Goal: Information Seeking & Learning: Learn about a topic

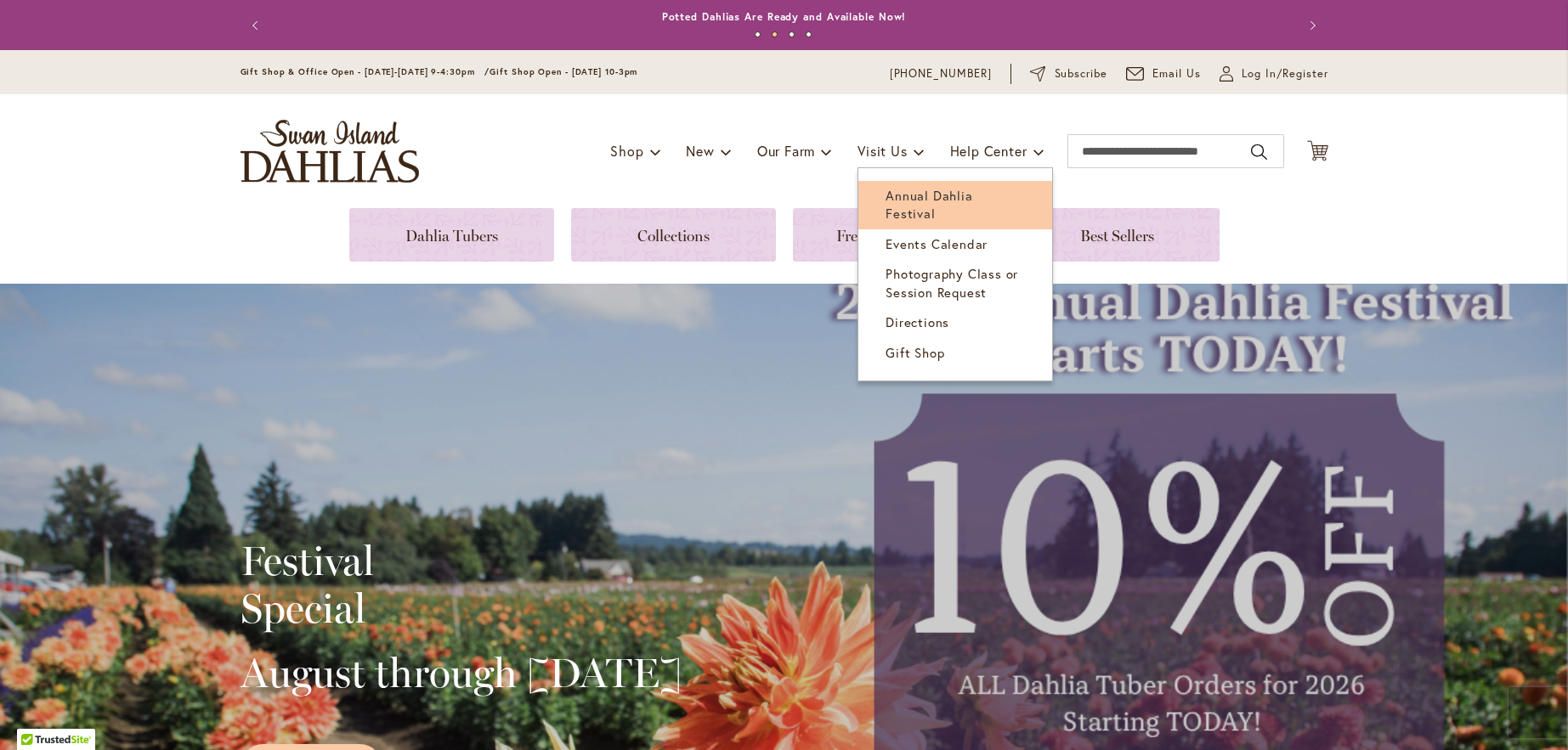
click at [910, 193] on span "Annual Dahlia Festival" at bounding box center [929, 204] width 87 height 35
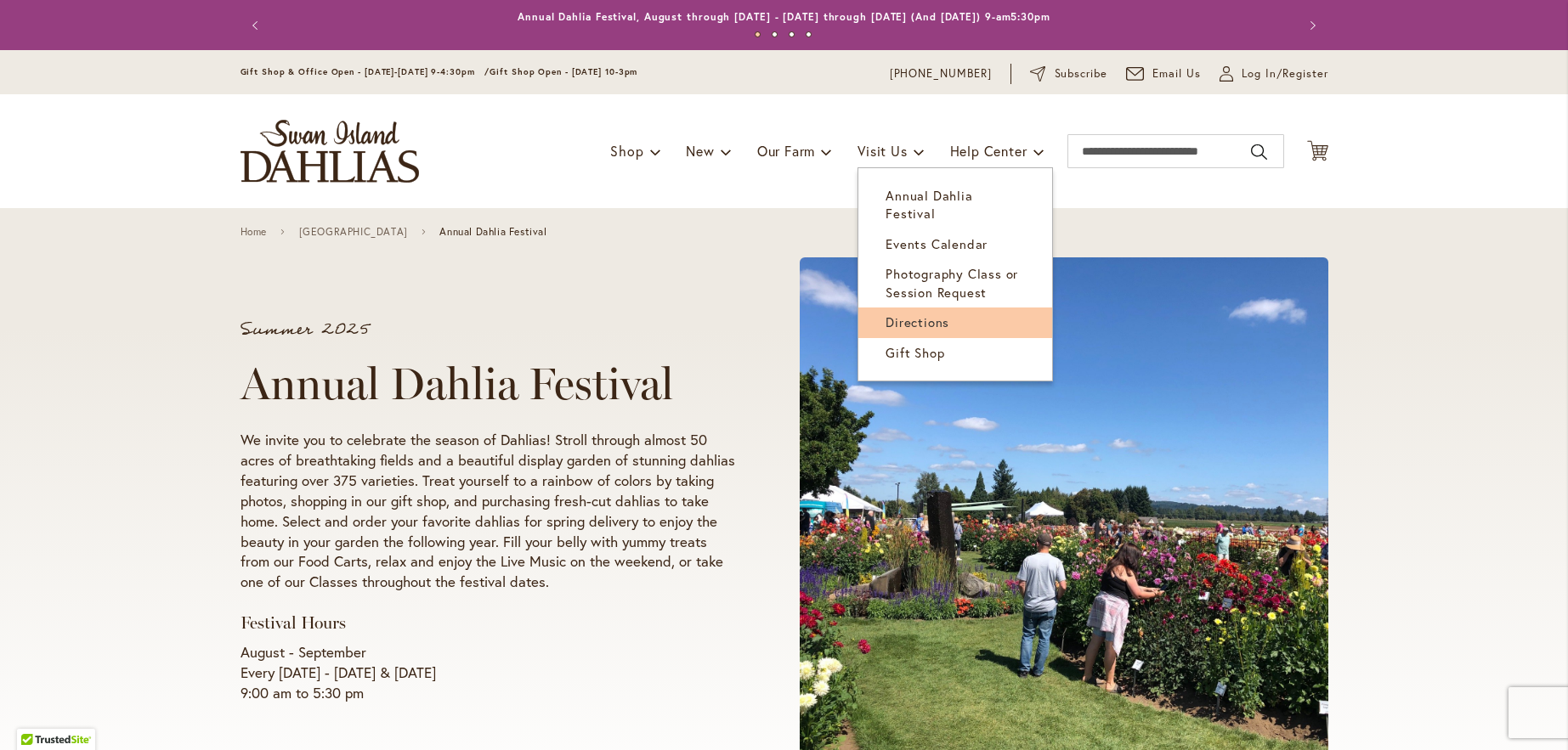
click at [909, 313] on span "Directions" at bounding box center [917, 321] width 64 height 17
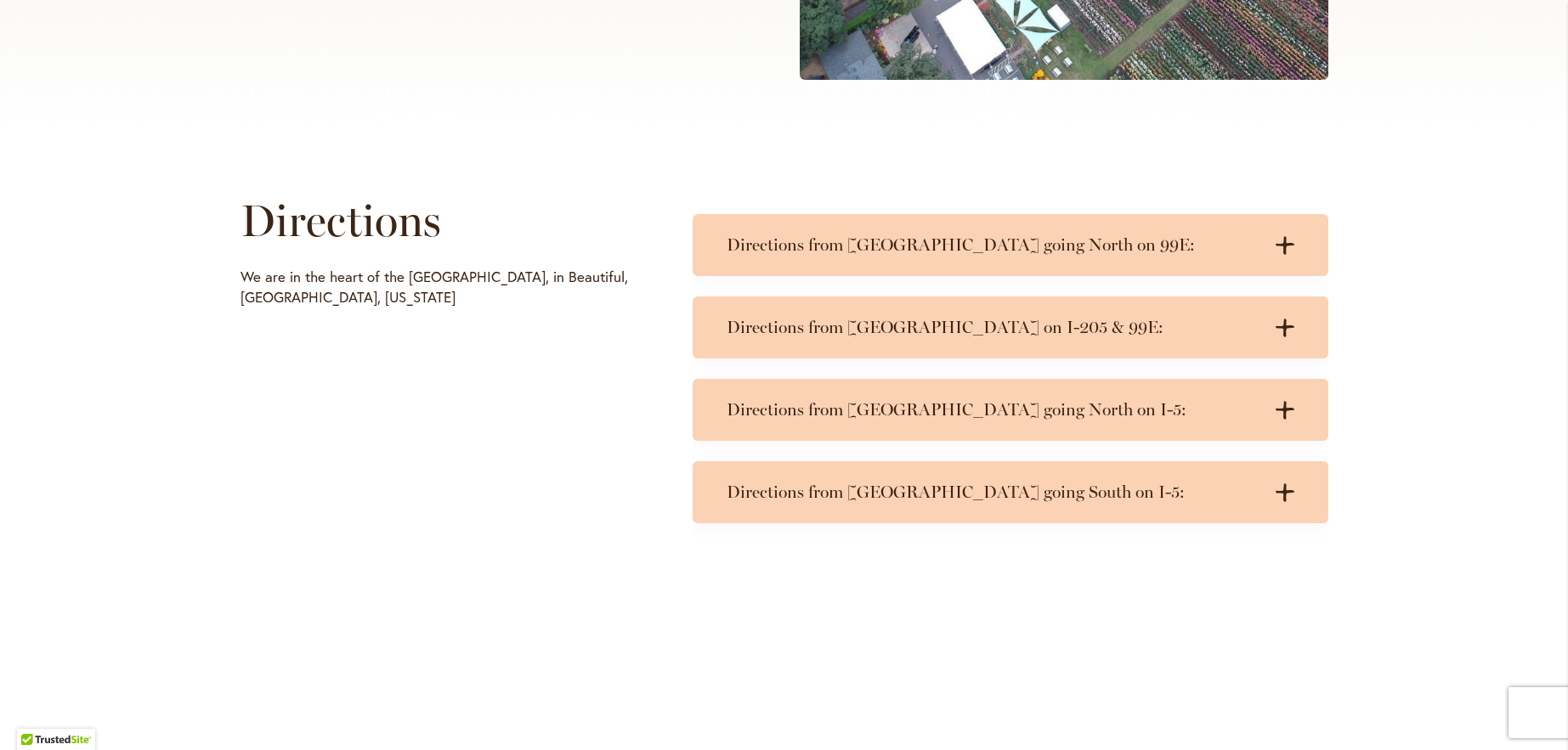
scroll to position [764, 0]
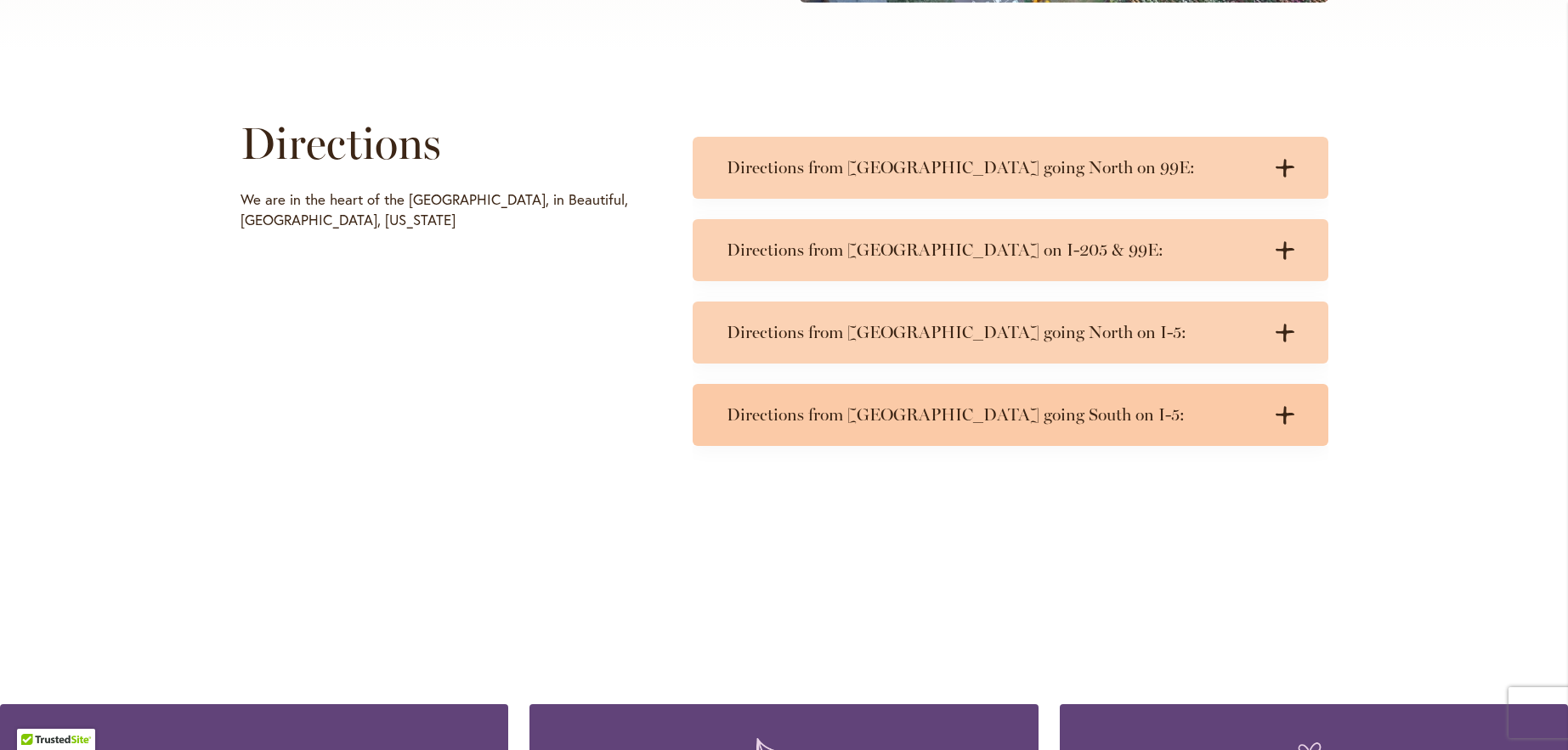
click at [1279, 411] on icon at bounding box center [1284, 415] width 19 height 18
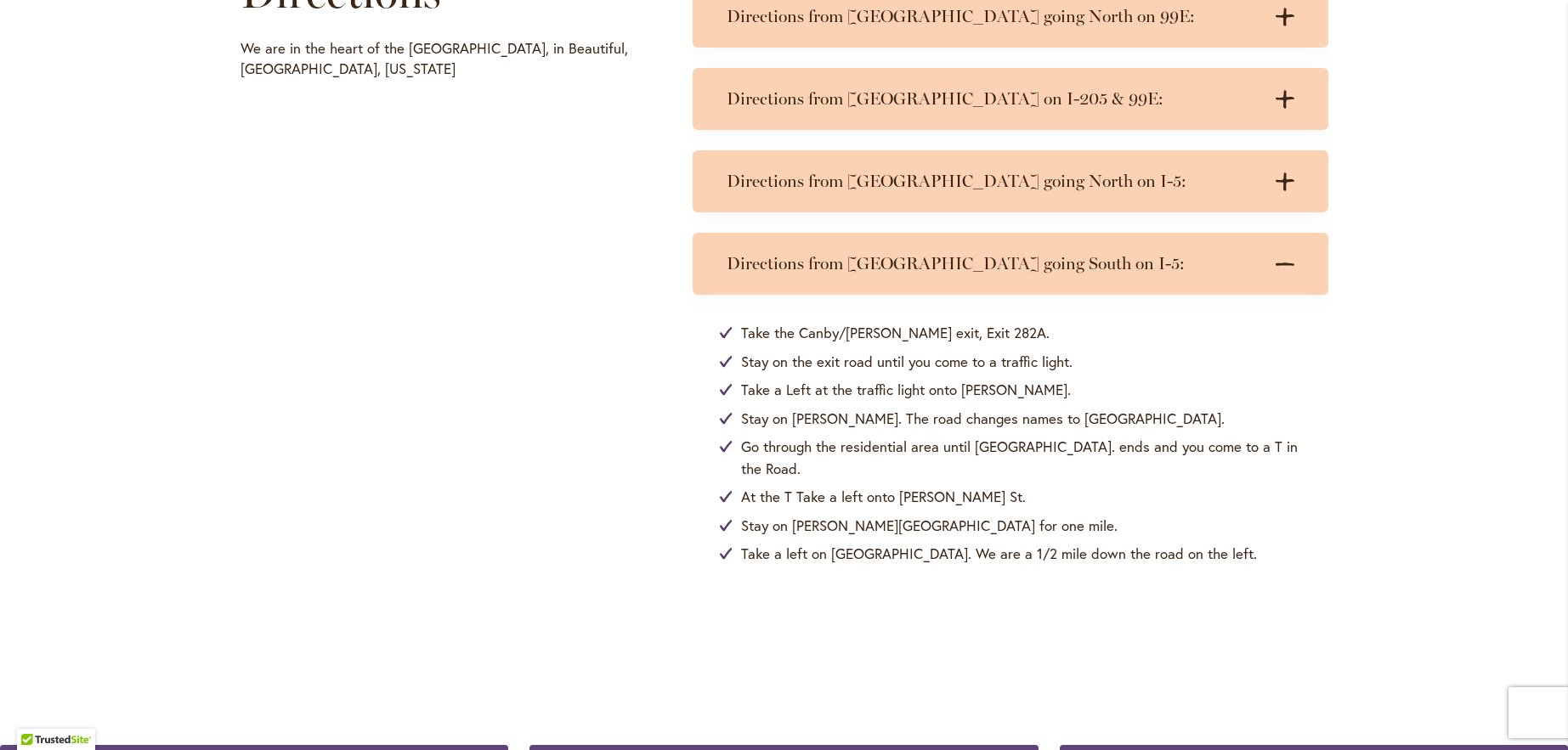
scroll to position [934, 0]
